Goal: Task Accomplishment & Management: Manage account settings

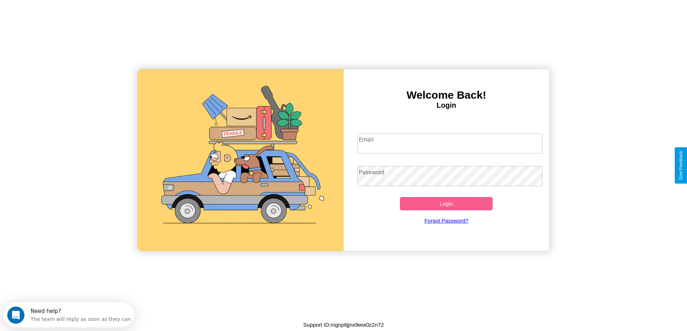
click at [449, 143] on input "Email" at bounding box center [449, 143] width 185 height 20
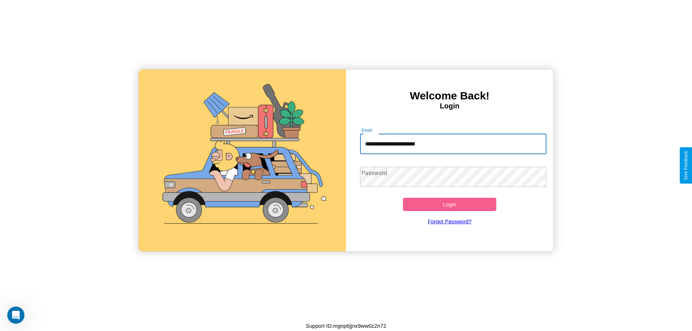
type input "**********"
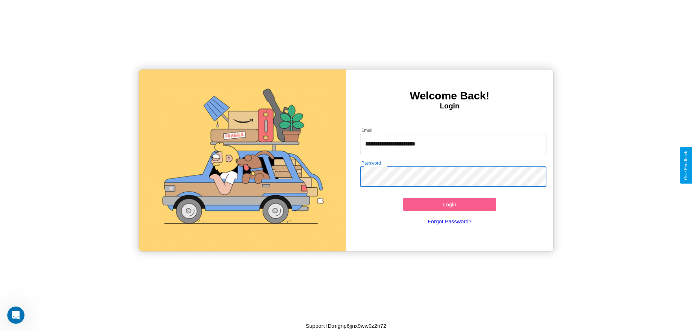
click at [449, 204] on button "Login" at bounding box center [449, 204] width 93 height 13
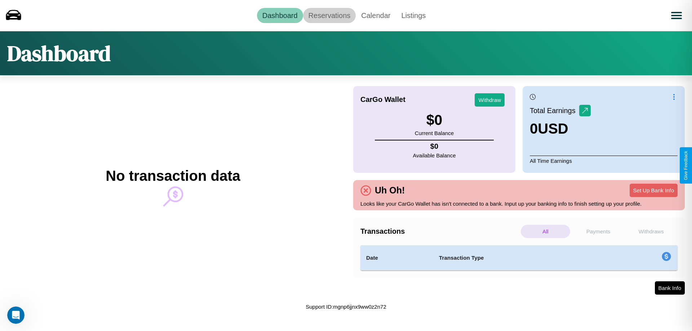
click at [329, 15] on link "Reservations" at bounding box center [329, 15] width 53 height 15
